Goal: Navigation & Orientation: Find specific page/section

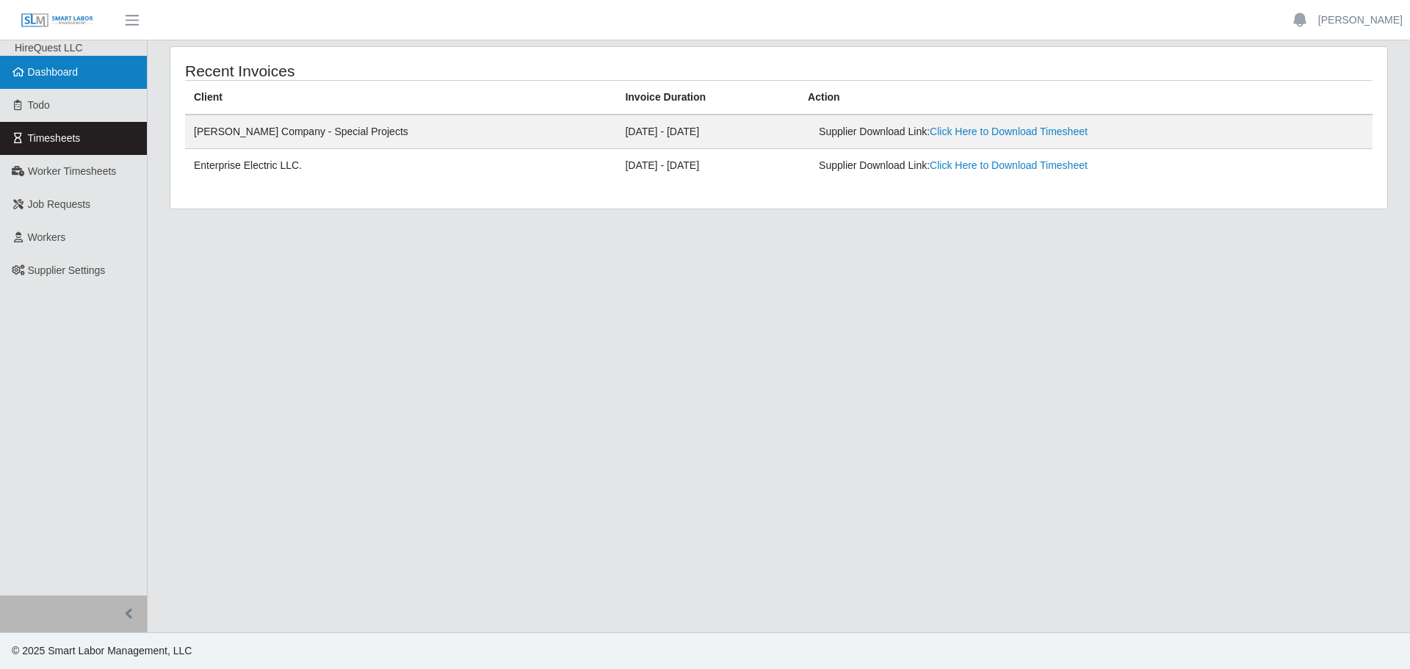
click at [48, 66] on span "Dashboard" at bounding box center [53, 72] width 51 height 12
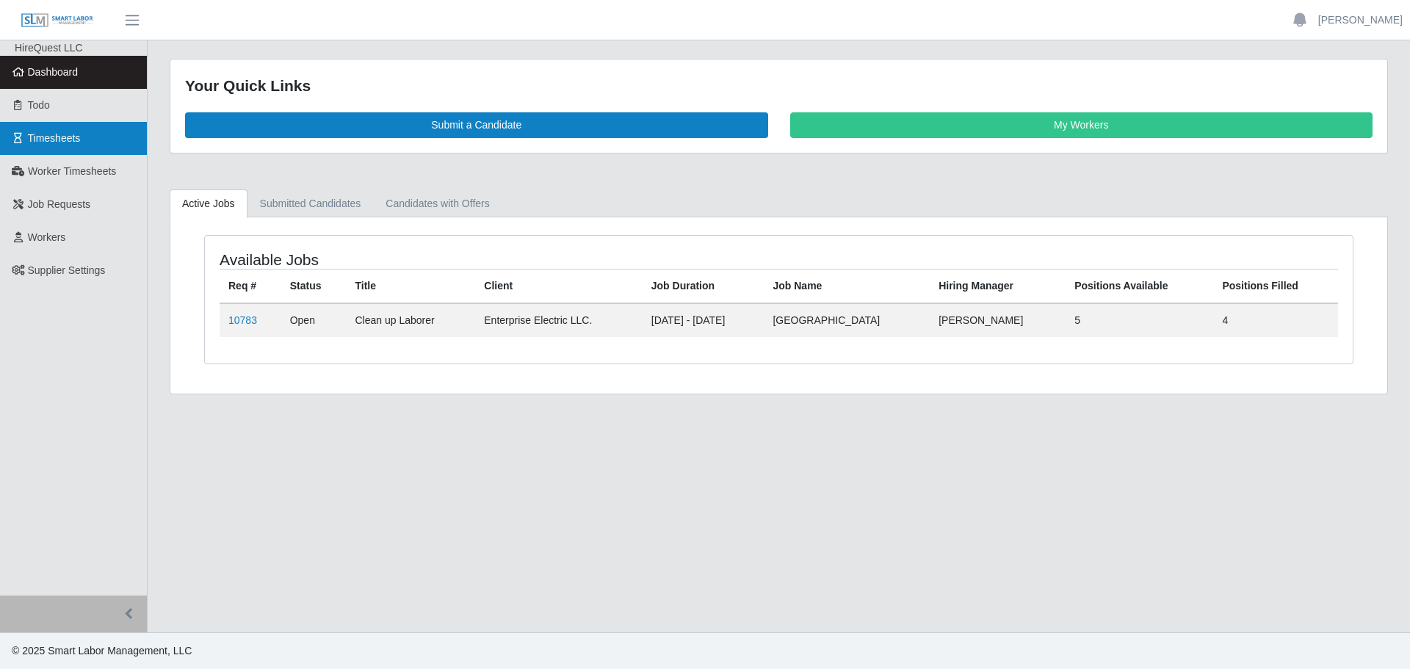
click at [58, 138] on span "Timesheets" at bounding box center [54, 138] width 53 height 12
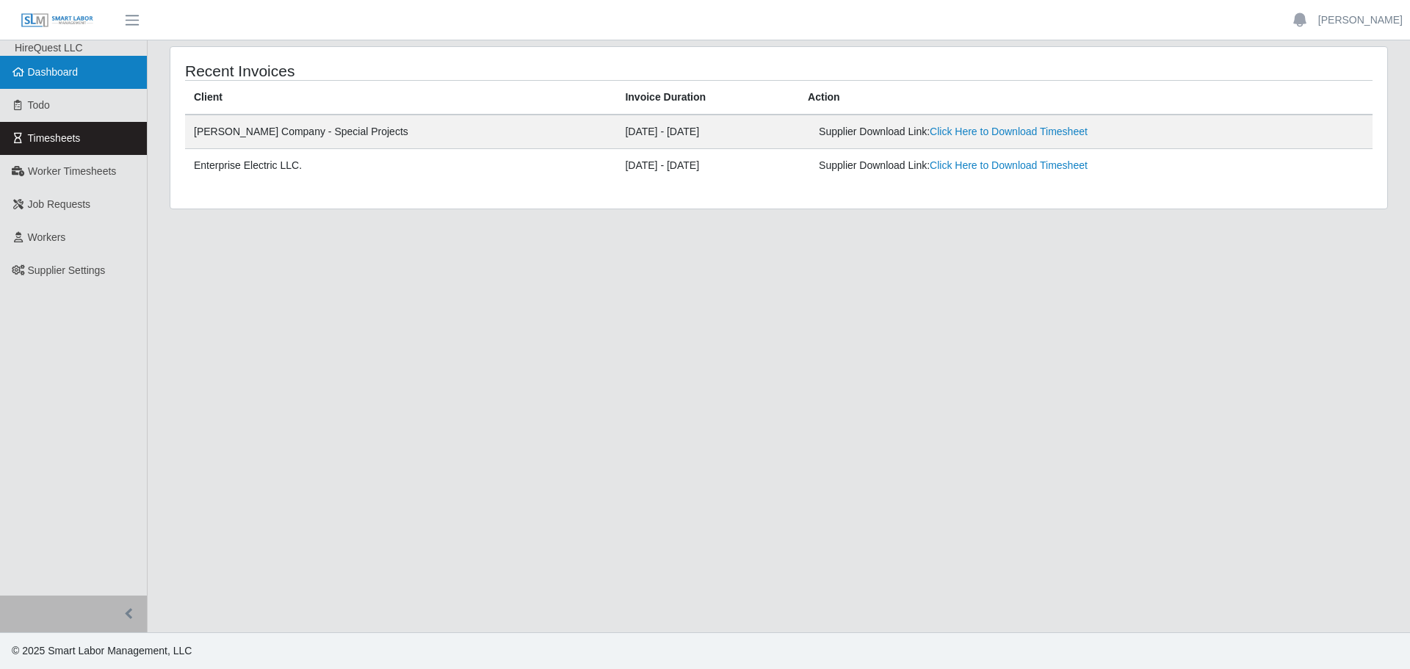
click at [60, 82] on link "Dashboard" at bounding box center [73, 72] width 147 height 33
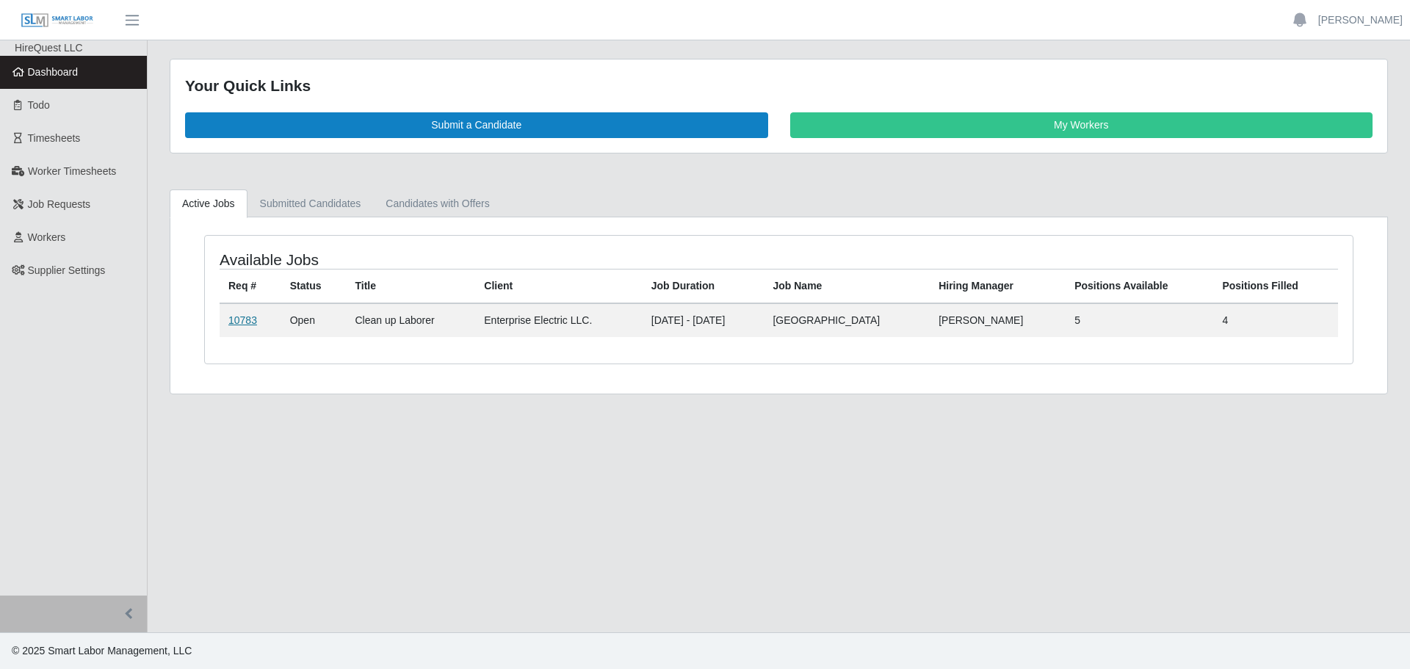
click at [246, 319] on link "10783" at bounding box center [242, 320] width 29 height 12
